Goal: Task Accomplishment & Management: Use online tool/utility

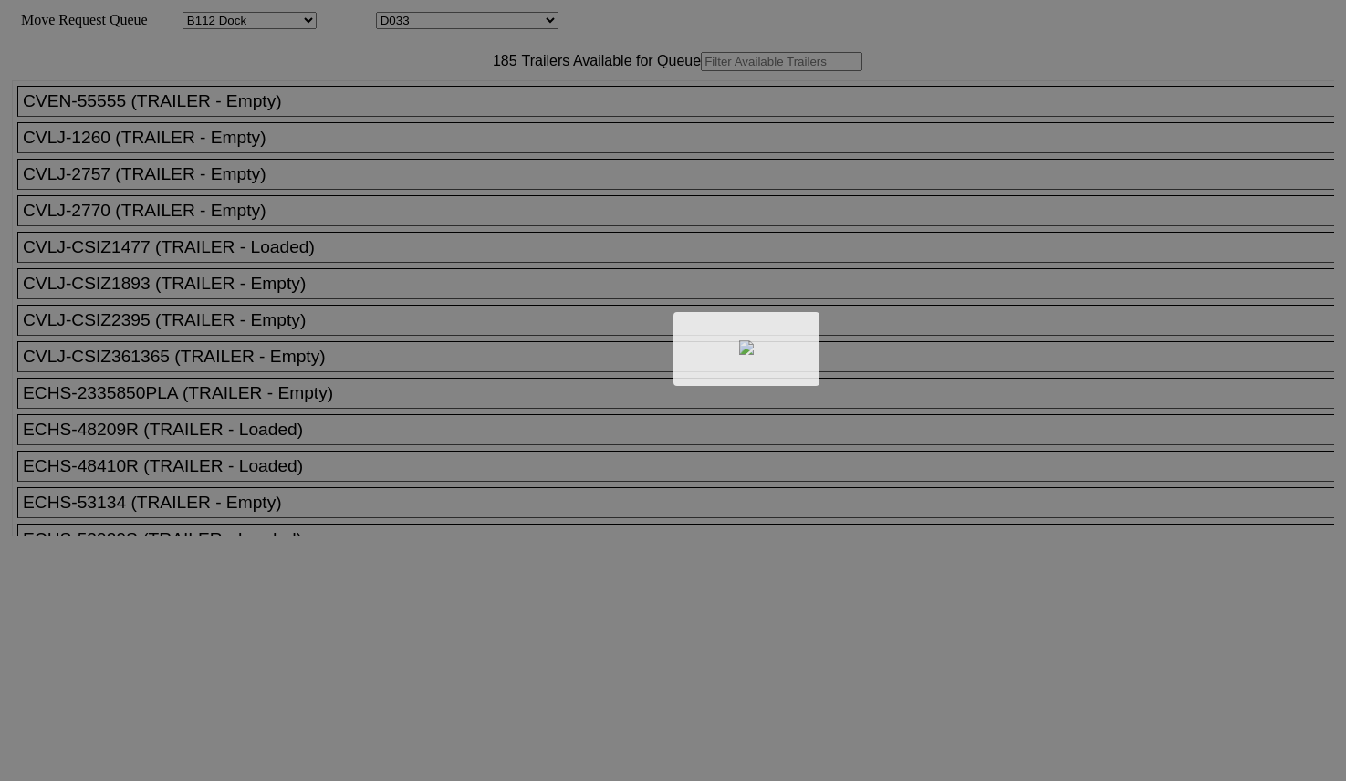
select select "121"
select select "3279"
click at [423, 100] on div at bounding box center [673, 390] width 1346 height 781
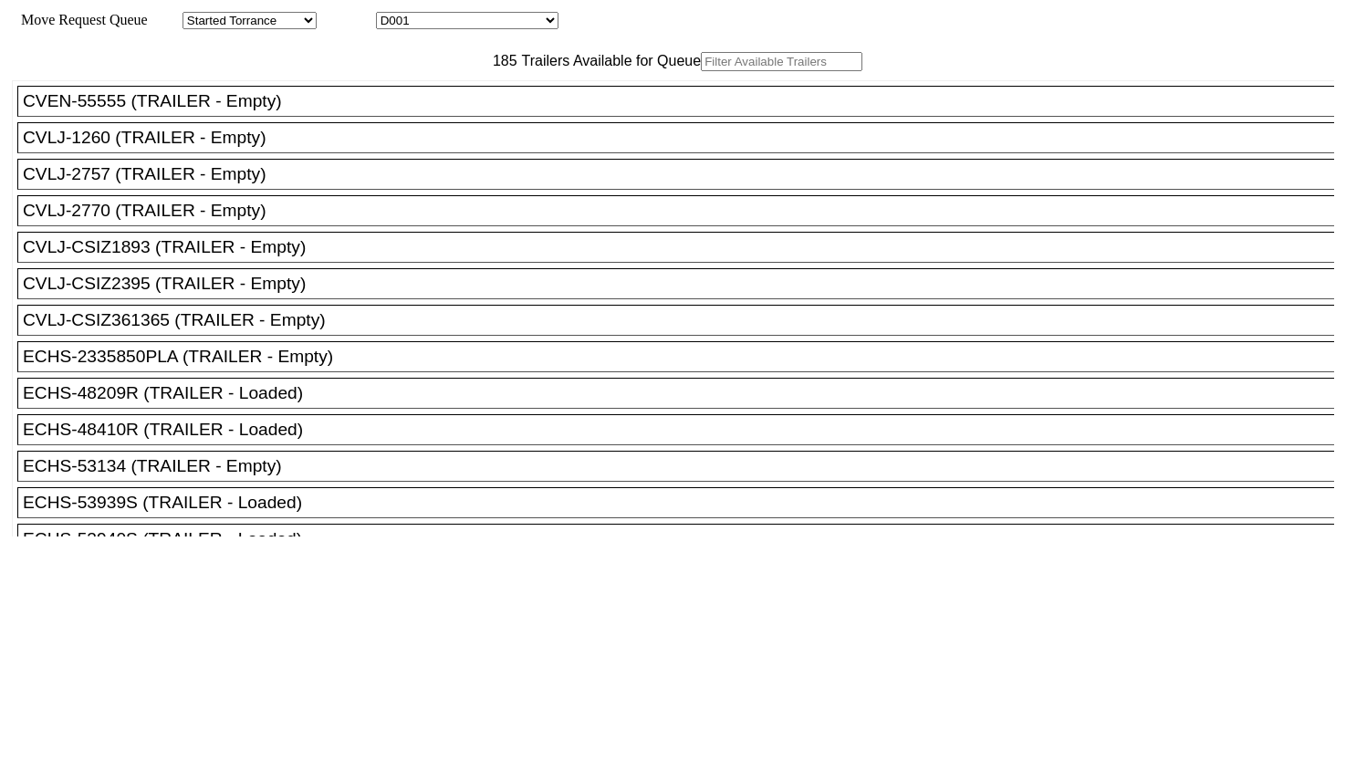
click at [701, 71] on input "text" at bounding box center [782, 61] width 162 height 19
type input "G"
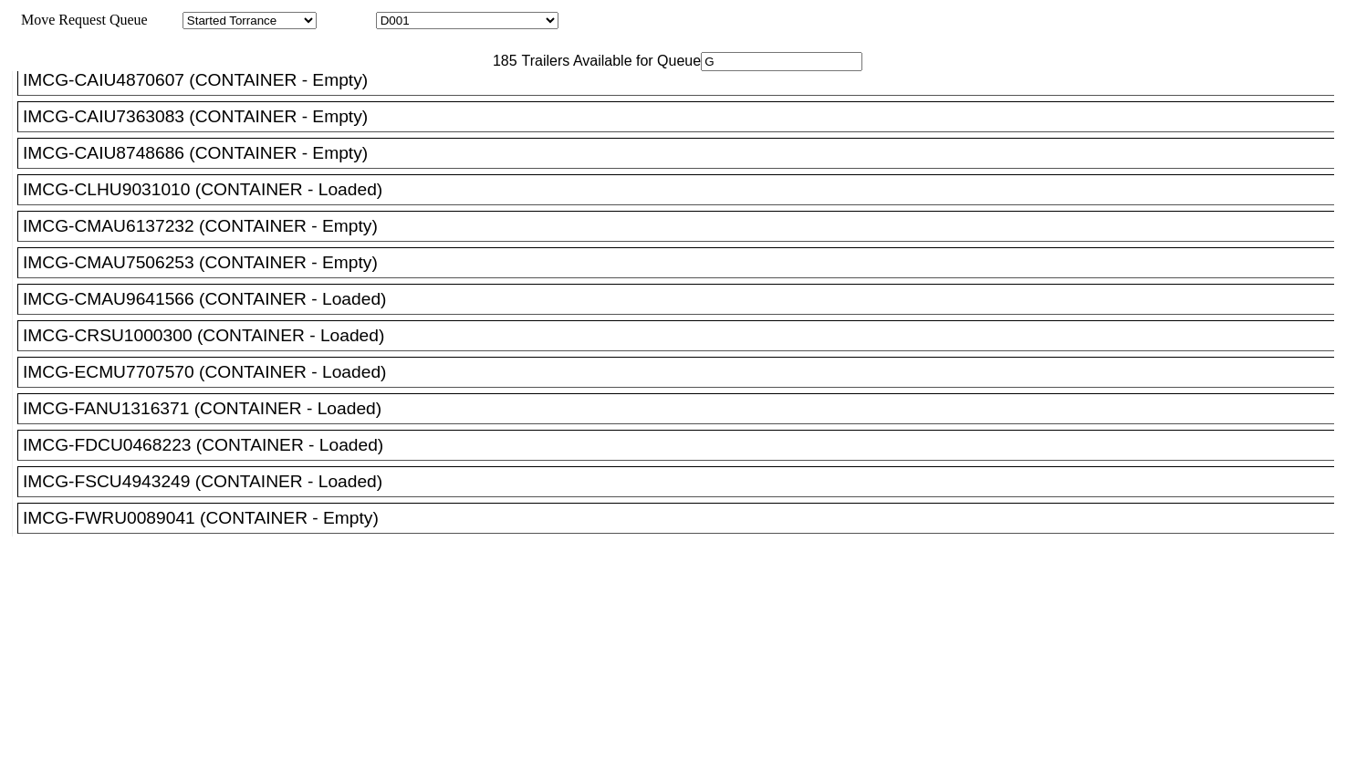
scroll to position [684, 0]
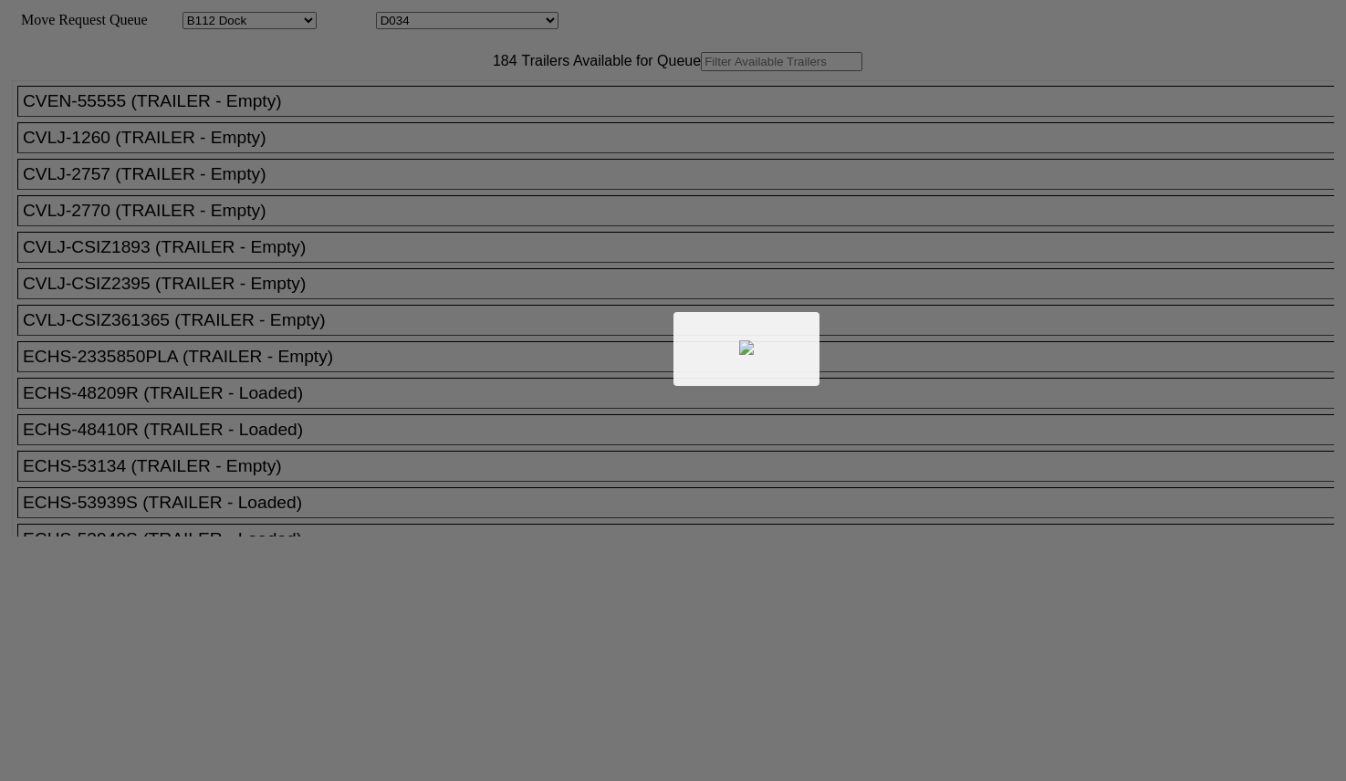
select select "121"
select select "3280"
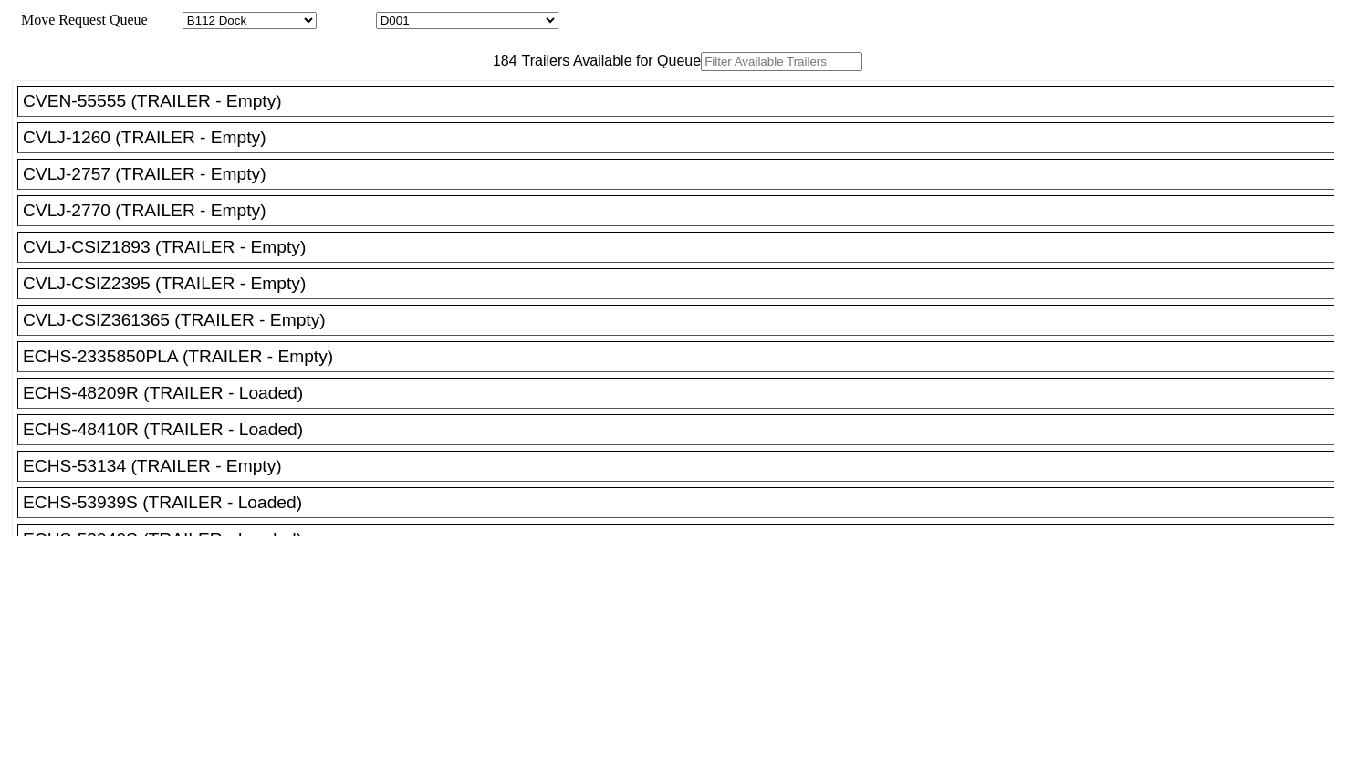
click at [701, 71] on input "text" at bounding box center [782, 61] width 162 height 19
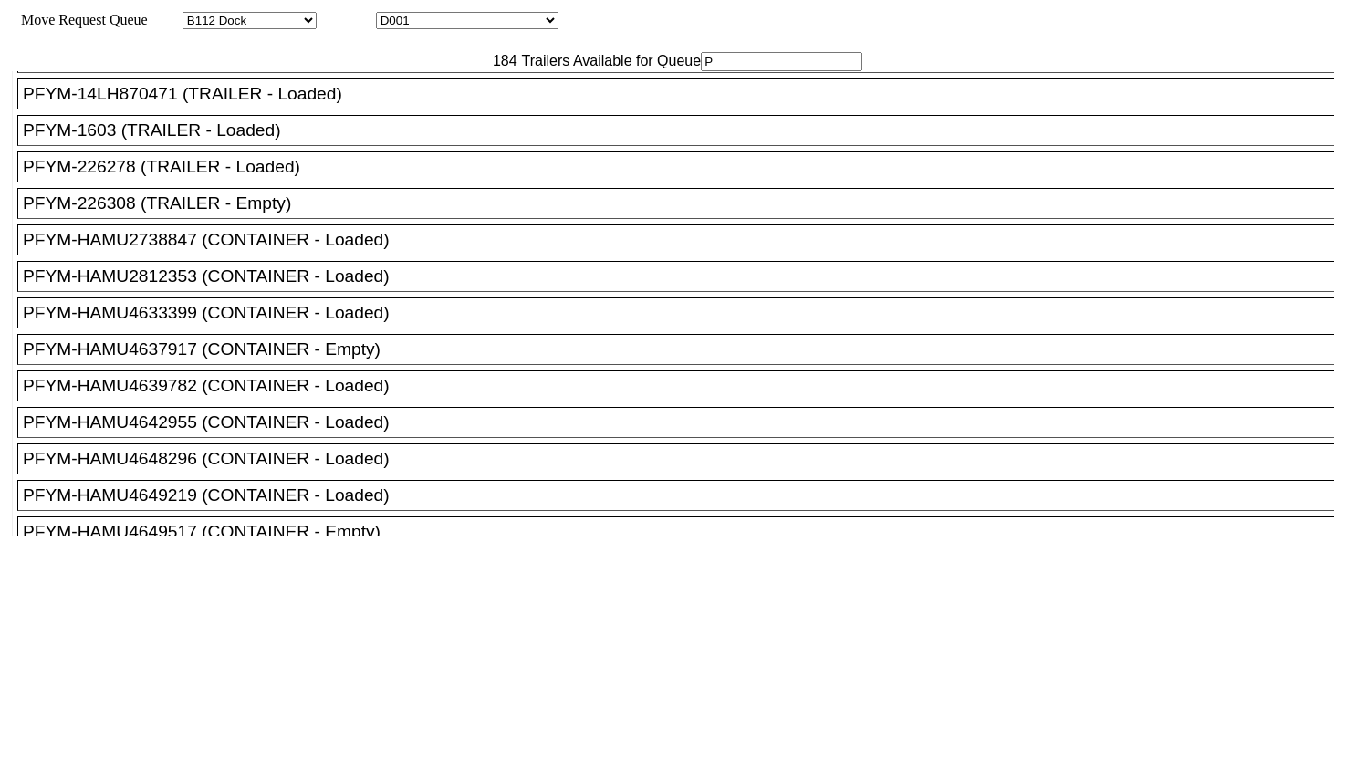
scroll to position [4791, 0]
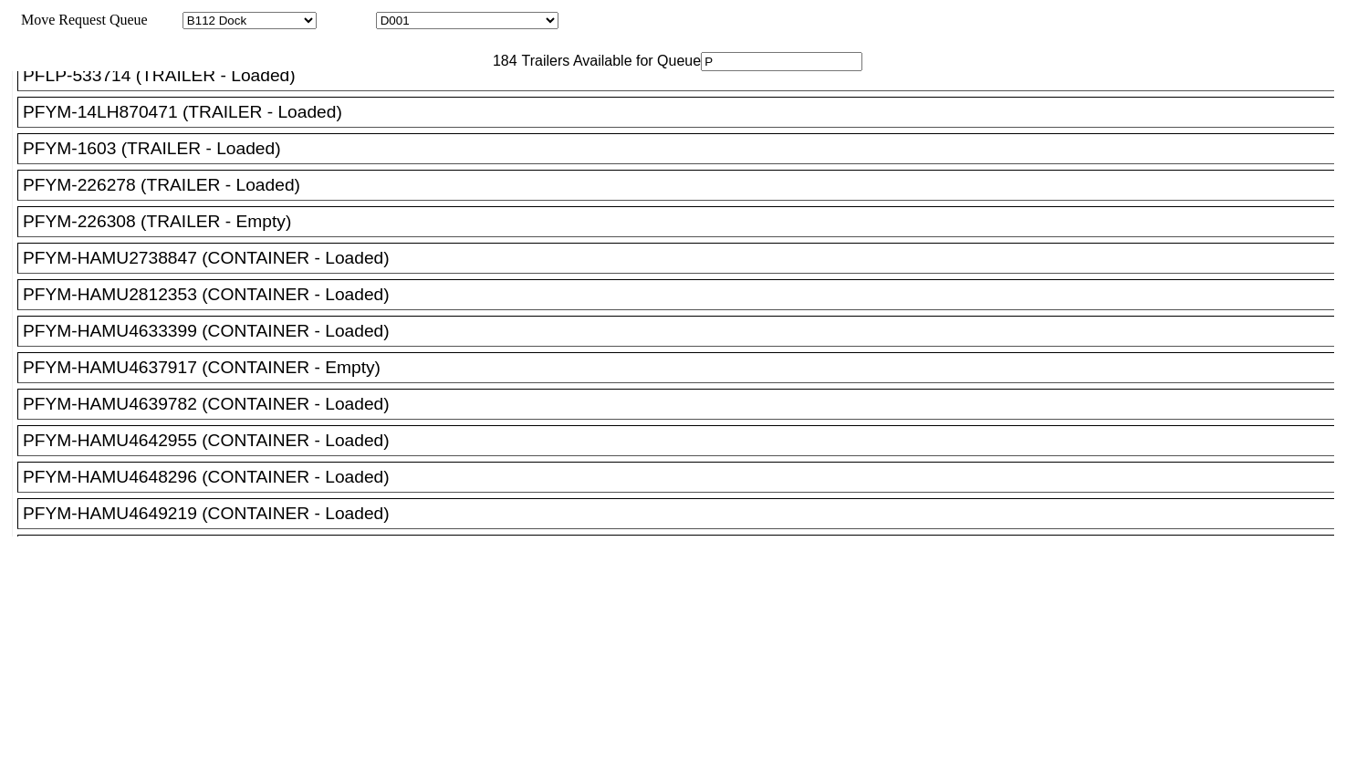
type input "P"
click at [280, 49] on div "PFLP-53141 (TRAILER - Empty)" at bounding box center [684, 39] width 1322 height 20
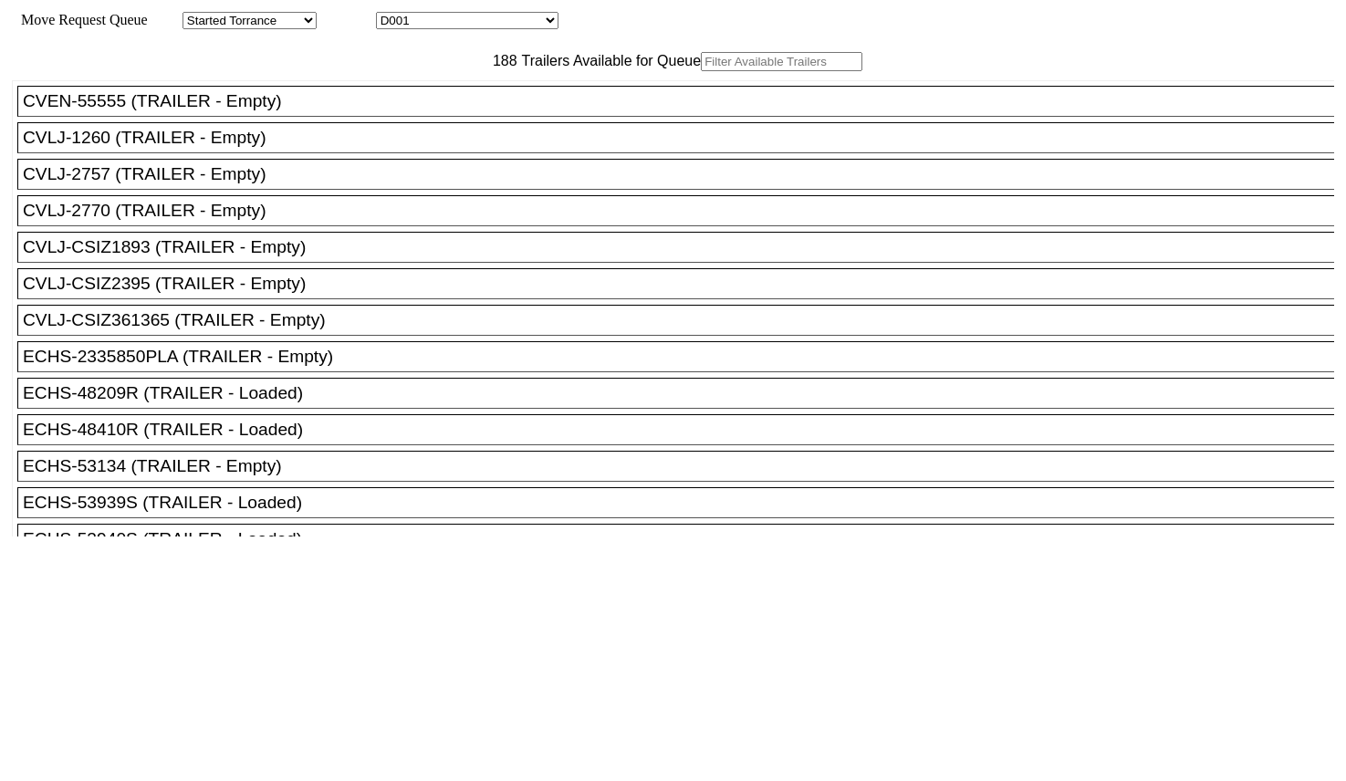
click at [701, 71] on input "text" at bounding box center [782, 61] width 162 height 19
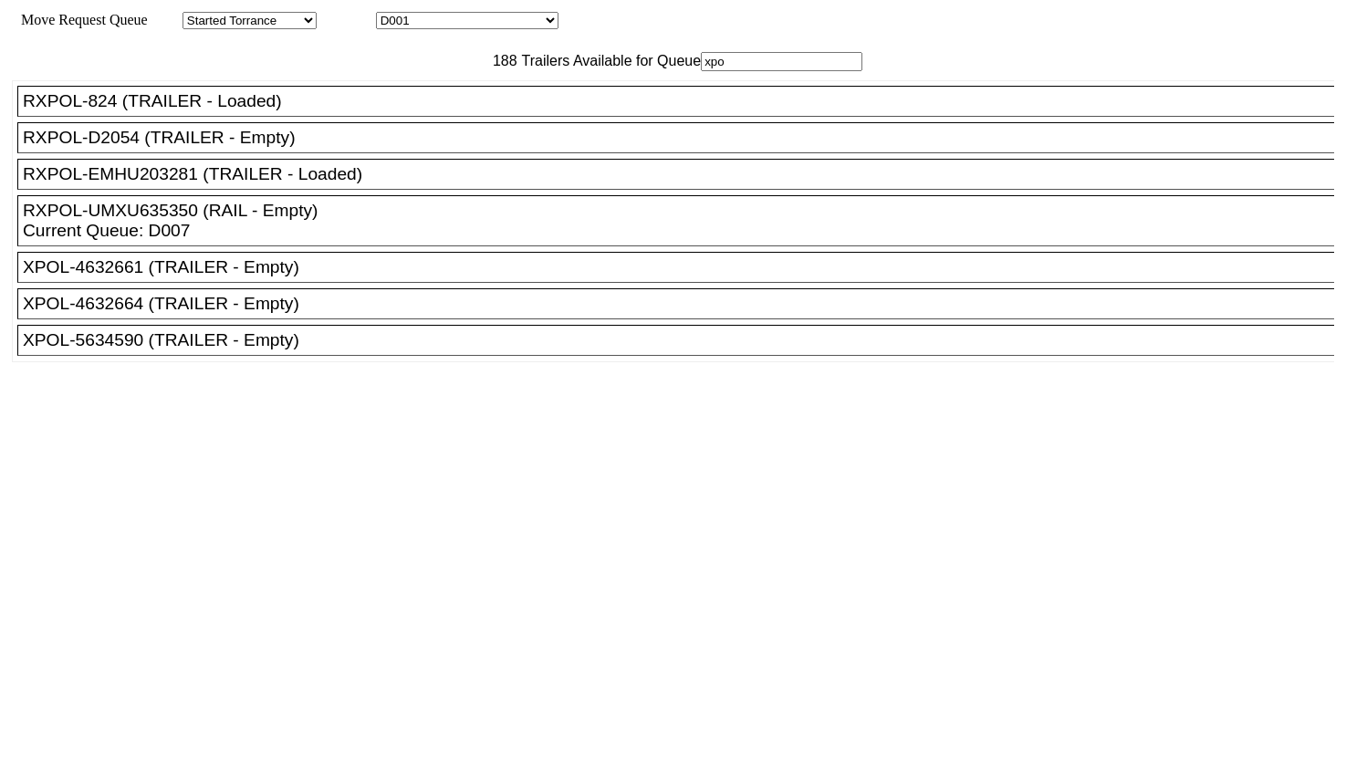
type input "xpo"
click at [271, 277] on div "XPOL-4632661 (TRAILER - Empty)" at bounding box center [684, 267] width 1322 height 20
